Goal: Contribute content: Add original content to the website for others to see

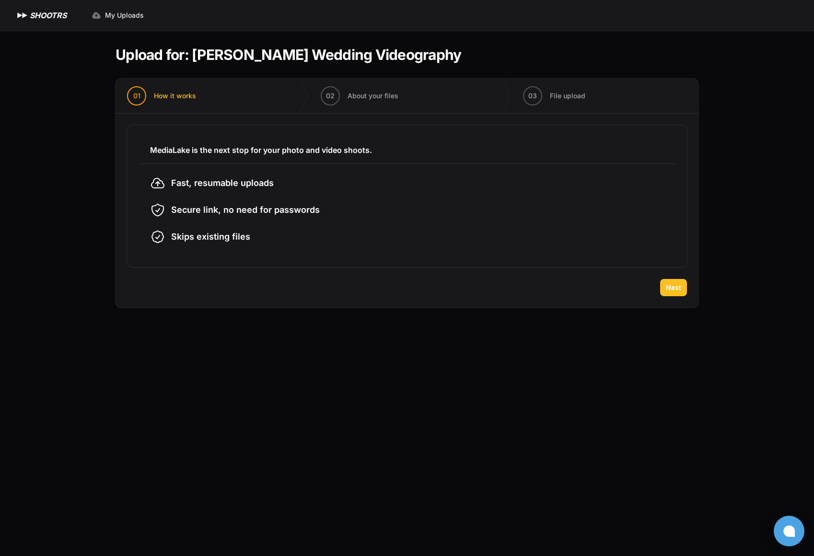
click at [682, 283] on button "Next" at bounding box center [673, 287] width 27 height 17
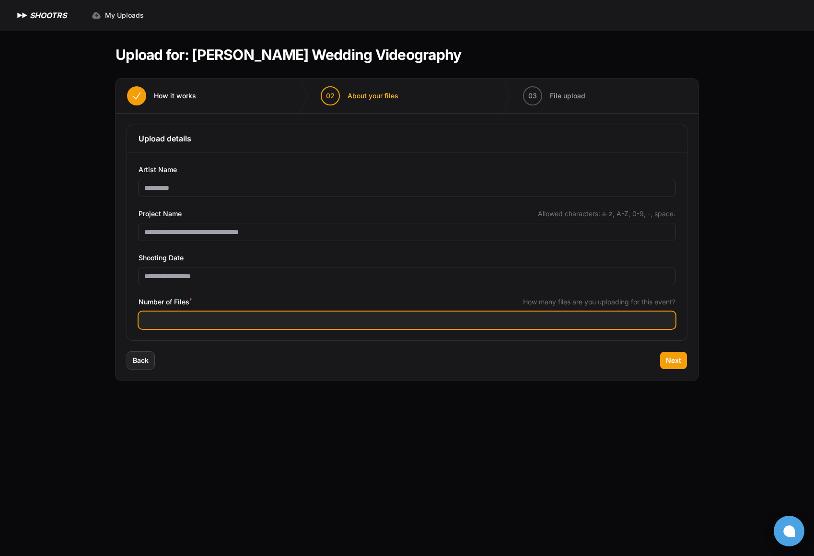
click at [209, 325] on input "Number of Files *" at bounding box center [407, 320] width 537 height 17
type input "***"
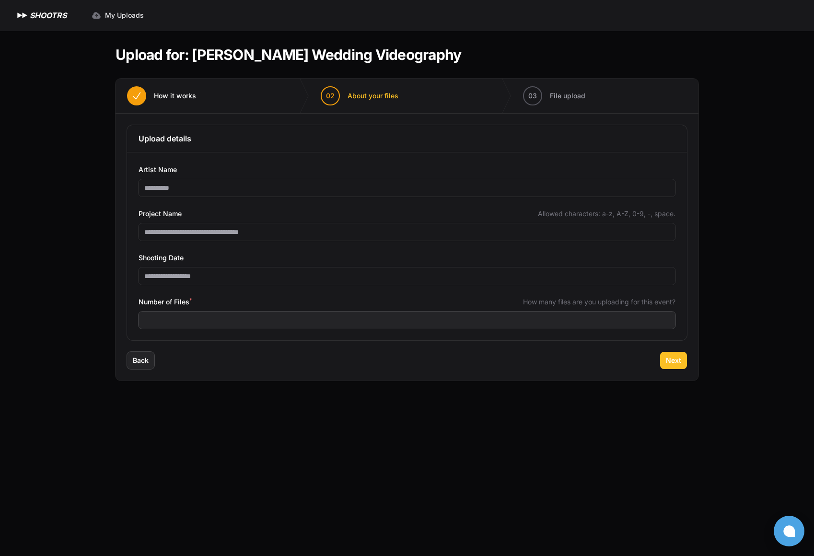
click at [670, 367] on button "Next" at bounding box center [673, 360] width 27 height 17
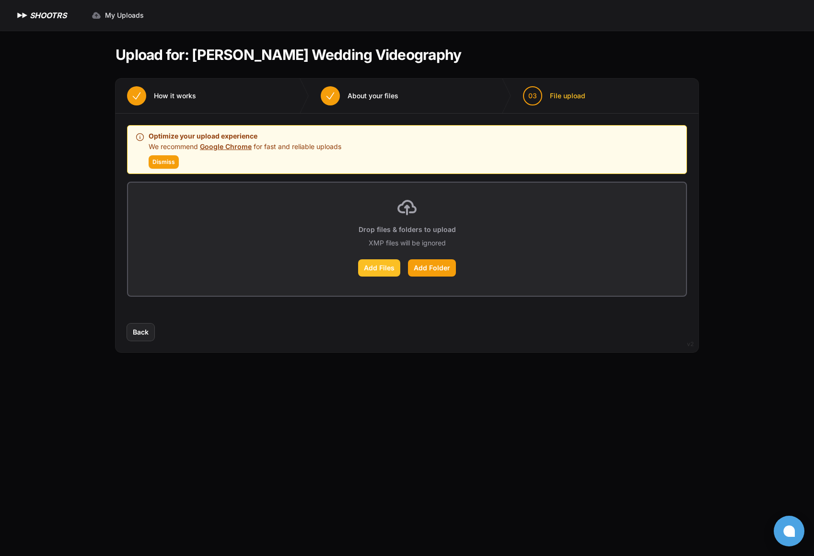
click at [382, 265] on label "Add Files" at bounding box center [379, 267] width 42 height 17
click at [0, 0] on input "Add Files" at bounding box center [0, 0] width 0 height 0
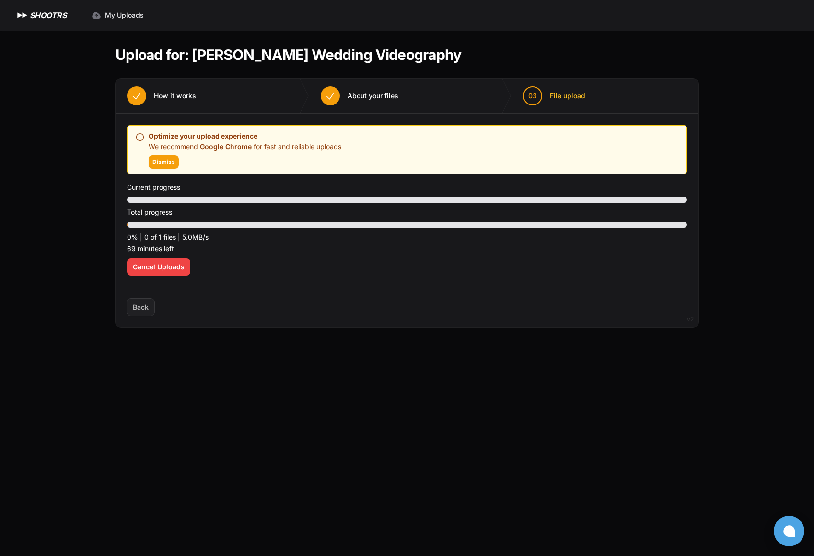
click at [230, 146] on link "Google Chrome" at bounding box center [226, 146] width 52 height 8
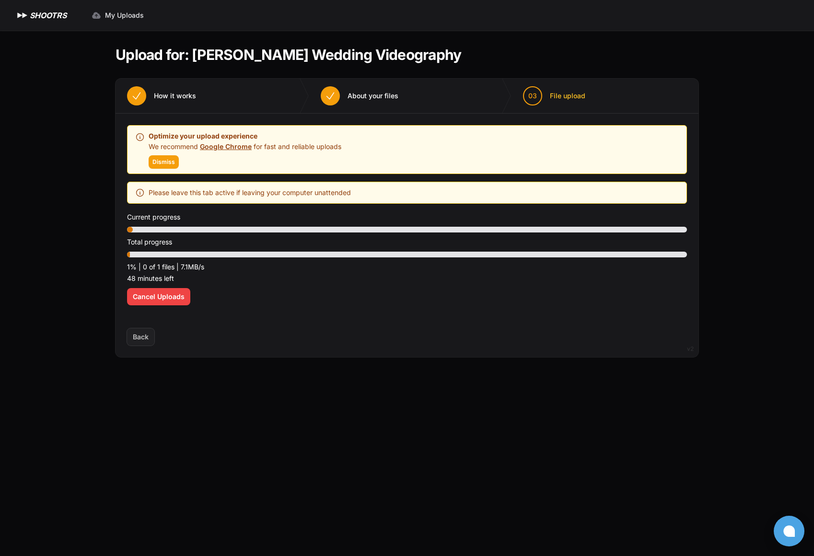
click at [239, 148] on link "Google Chrome" at bounding box center [226, 146] width 52 height 8
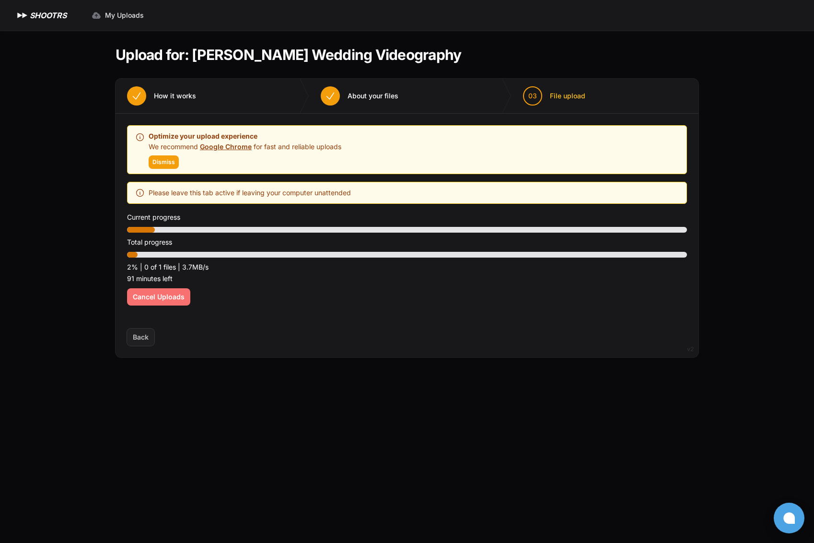
click at [182, 298] on span "Cancel Uploads" at bounding box center [159, 297] width 52 height 10
